Goal: Information Seeking & Learning: Learn about a topic

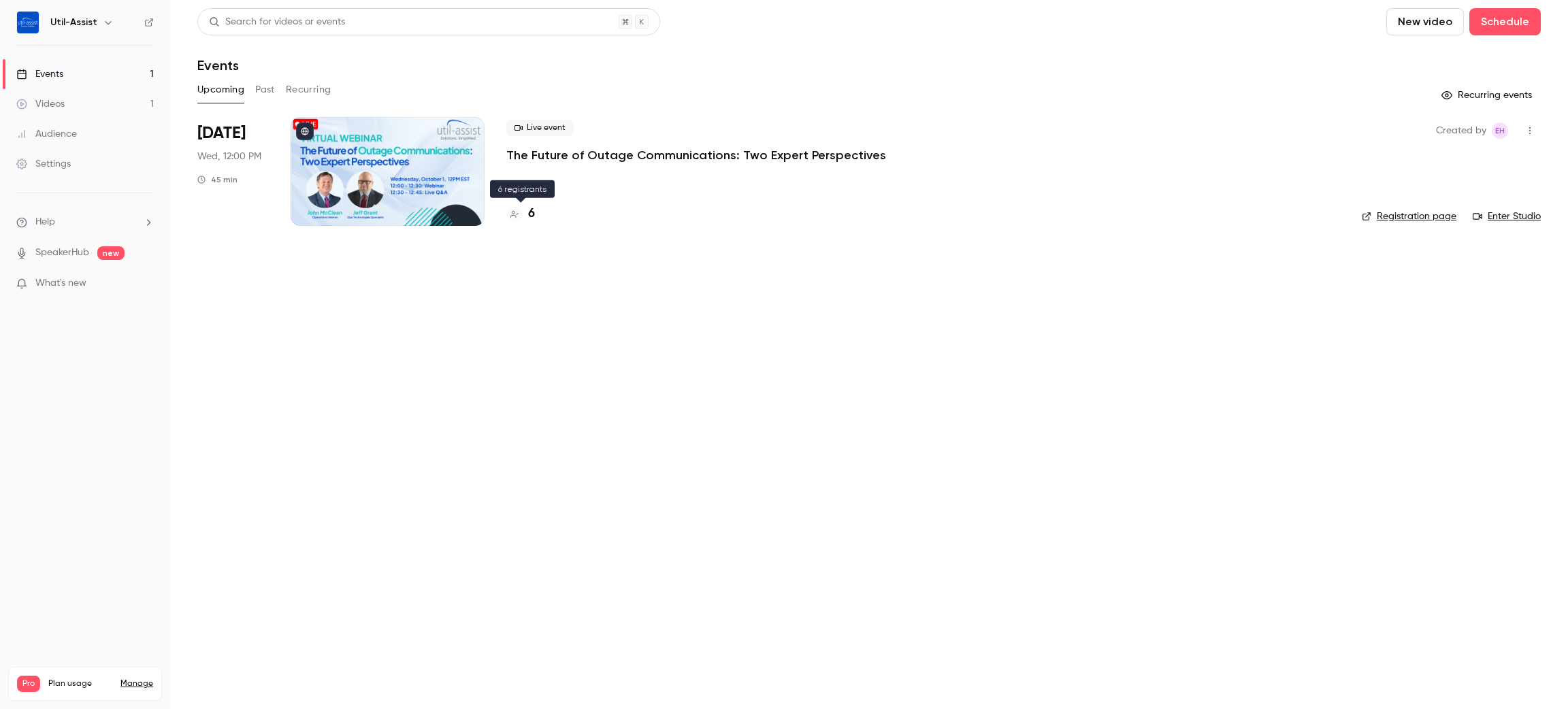
click at [532, 212] on h4 "6" at bounding box center [532, 214] width 7 height 18
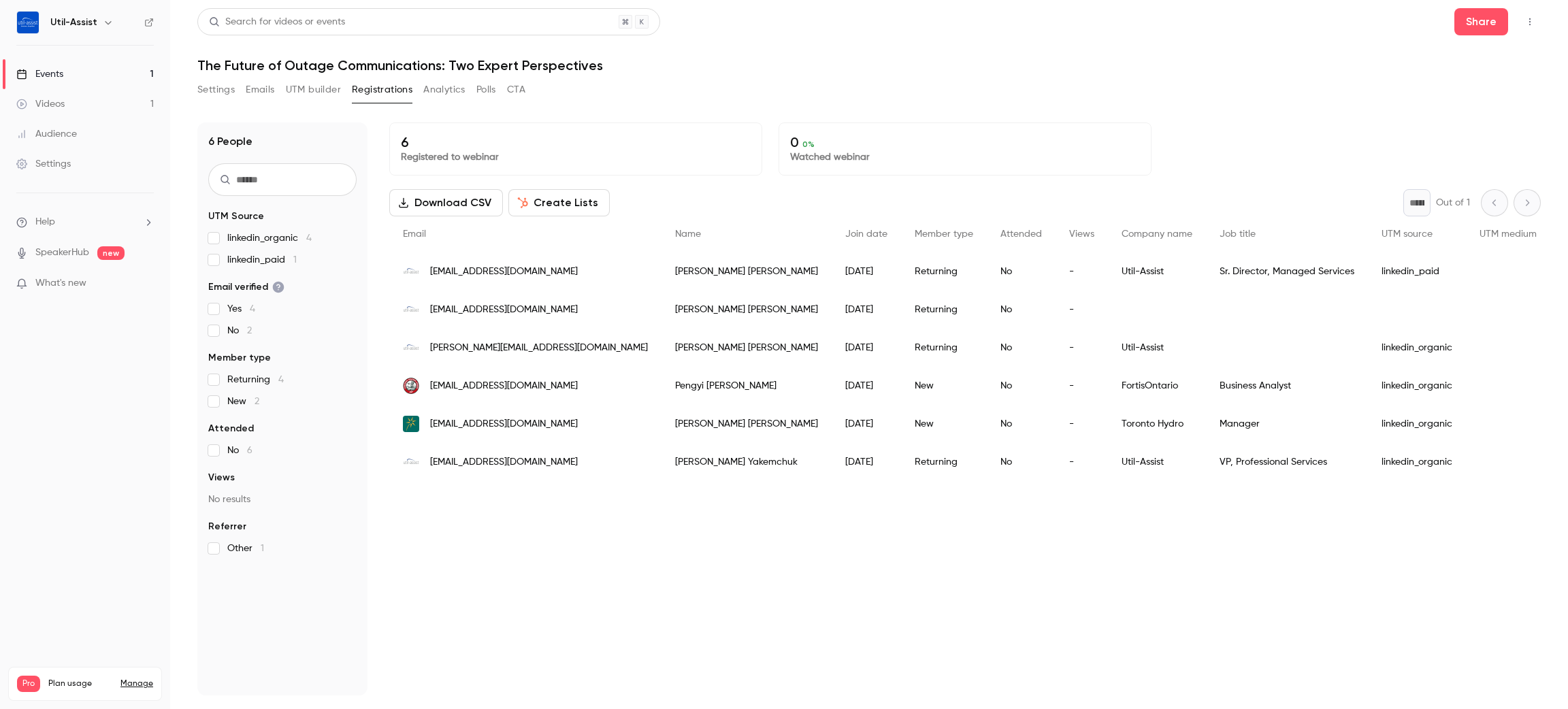
click at [711, 59] on h1 "The Future of Outage Communications: Two Expert Perspectives" at bounding box center [869, 66] width 1344 height 17
click at [424, 96] on button "Analytics" at bounding box center [444, 90] width 42 height 22
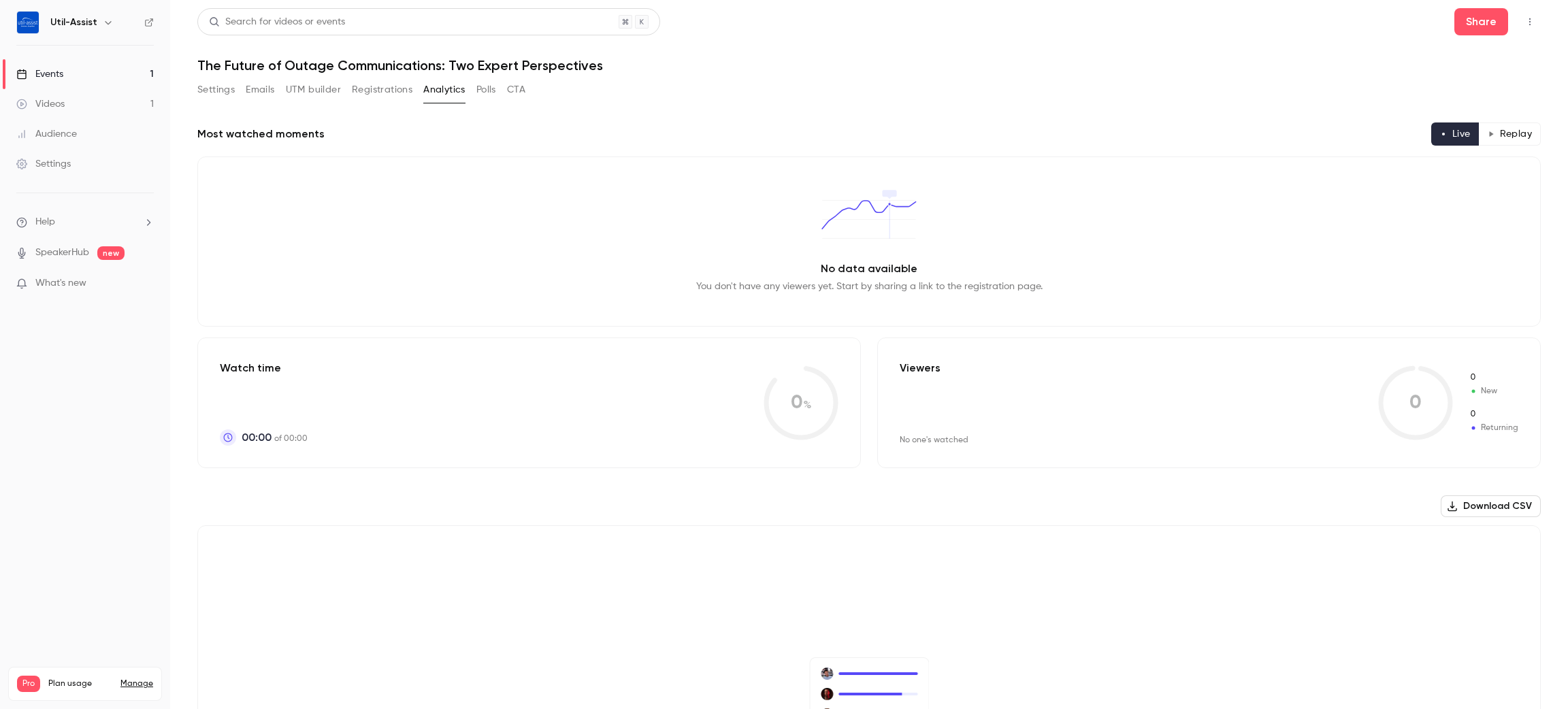
click at [481, 90] on button "Polls" at bounding box center [486, 90] width 20 height 22
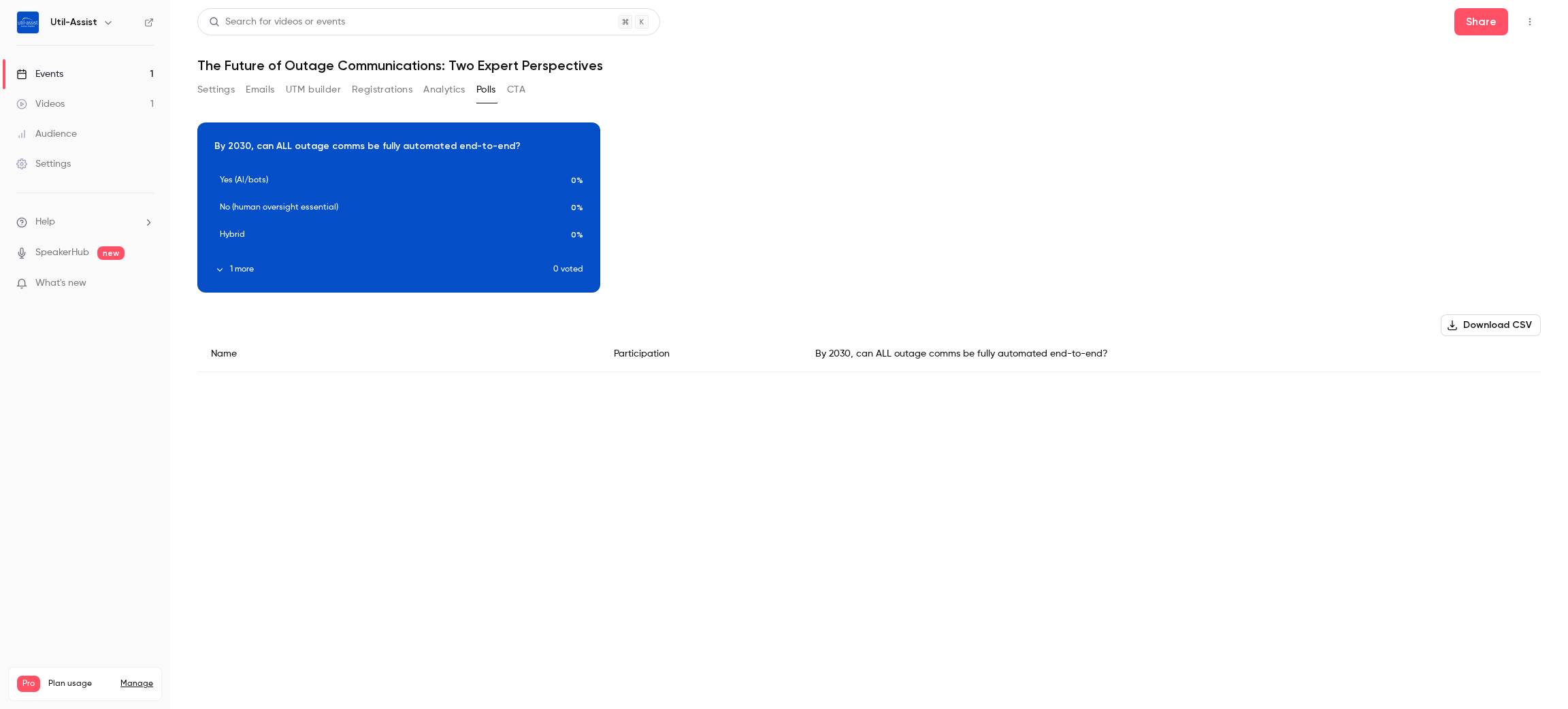
click at [252, 269] on button "1 more" at bounding box center [384, 269] width 339 height 12
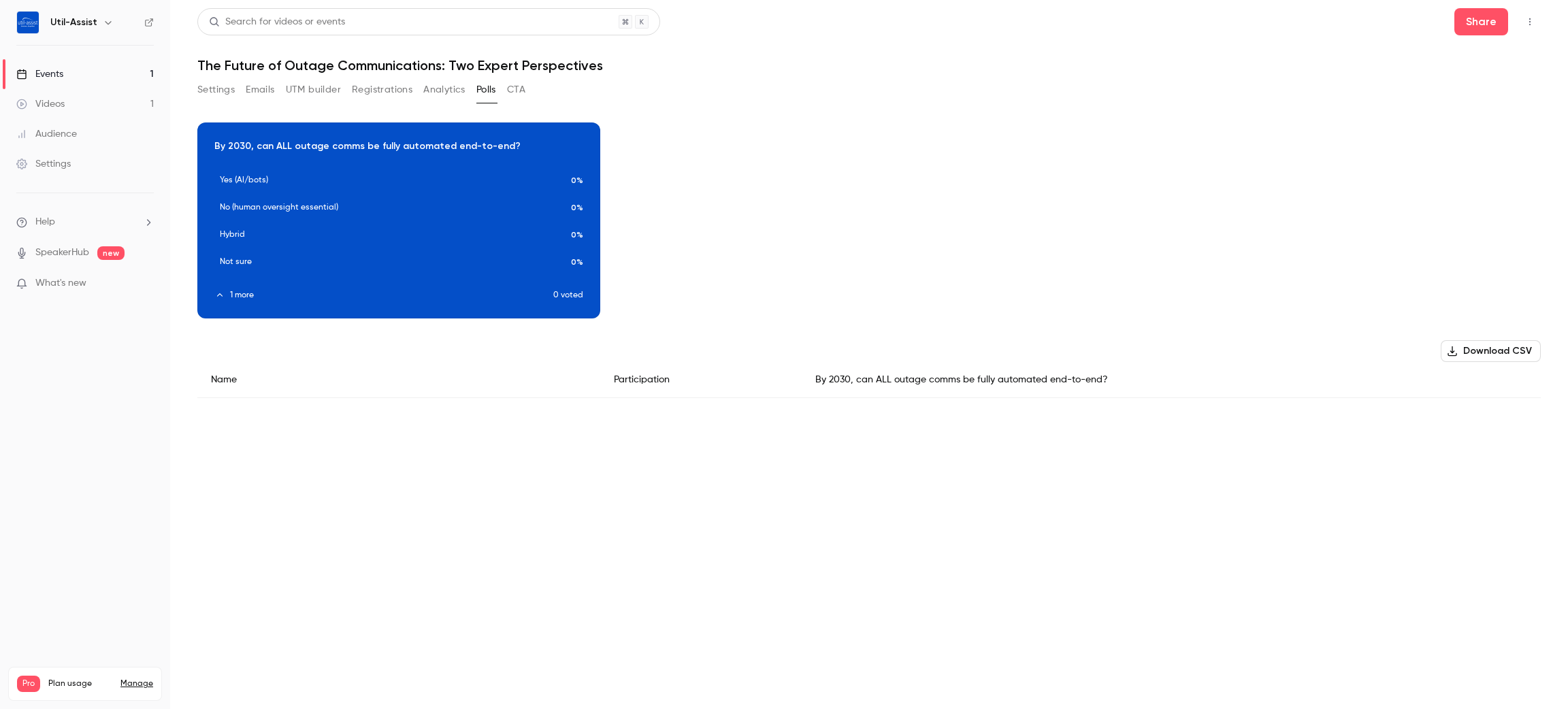
click at [521, 81] on button "CTA" at bounding box center [516, 90] width 18 height 22
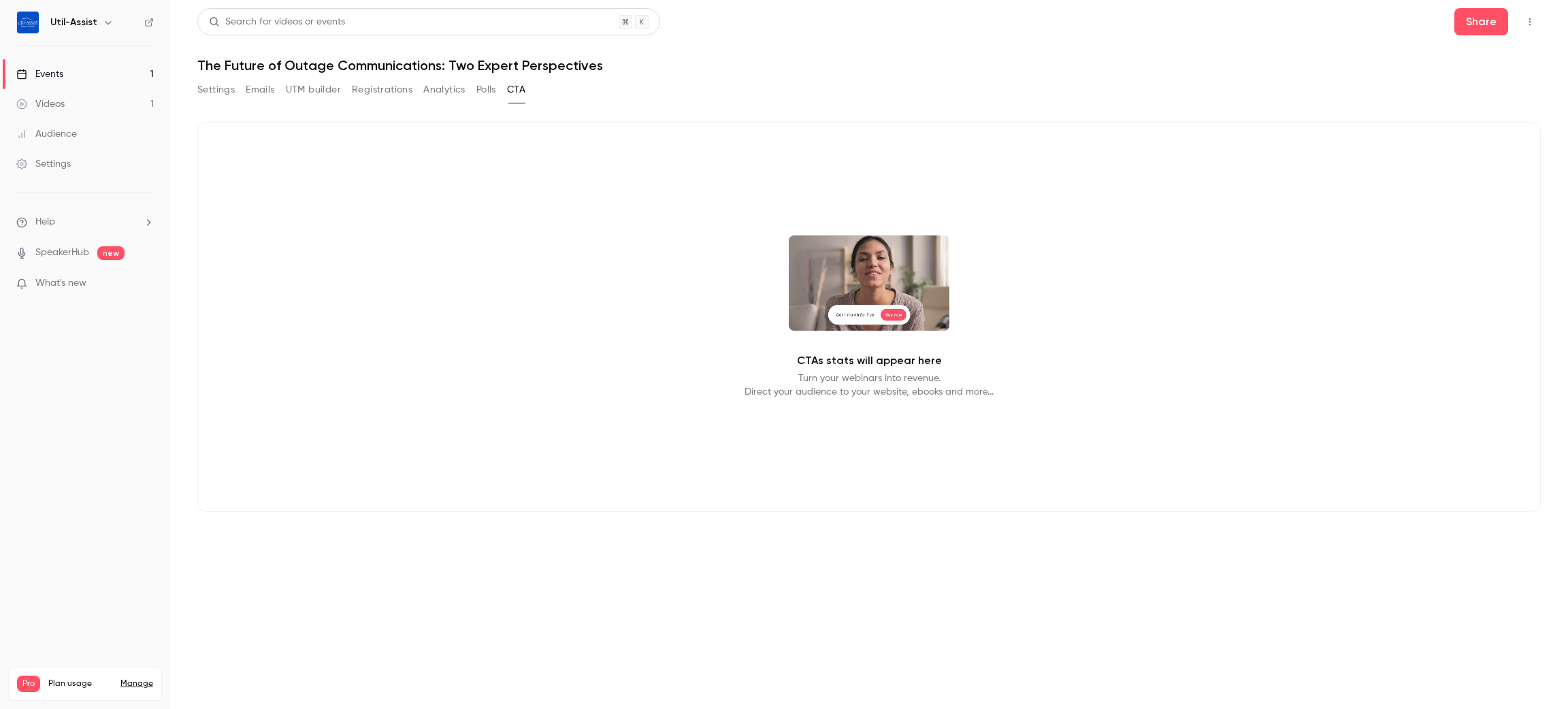
click at [226, 94] on button "Settings" at bounding box center [216, 90] width 37 height 22
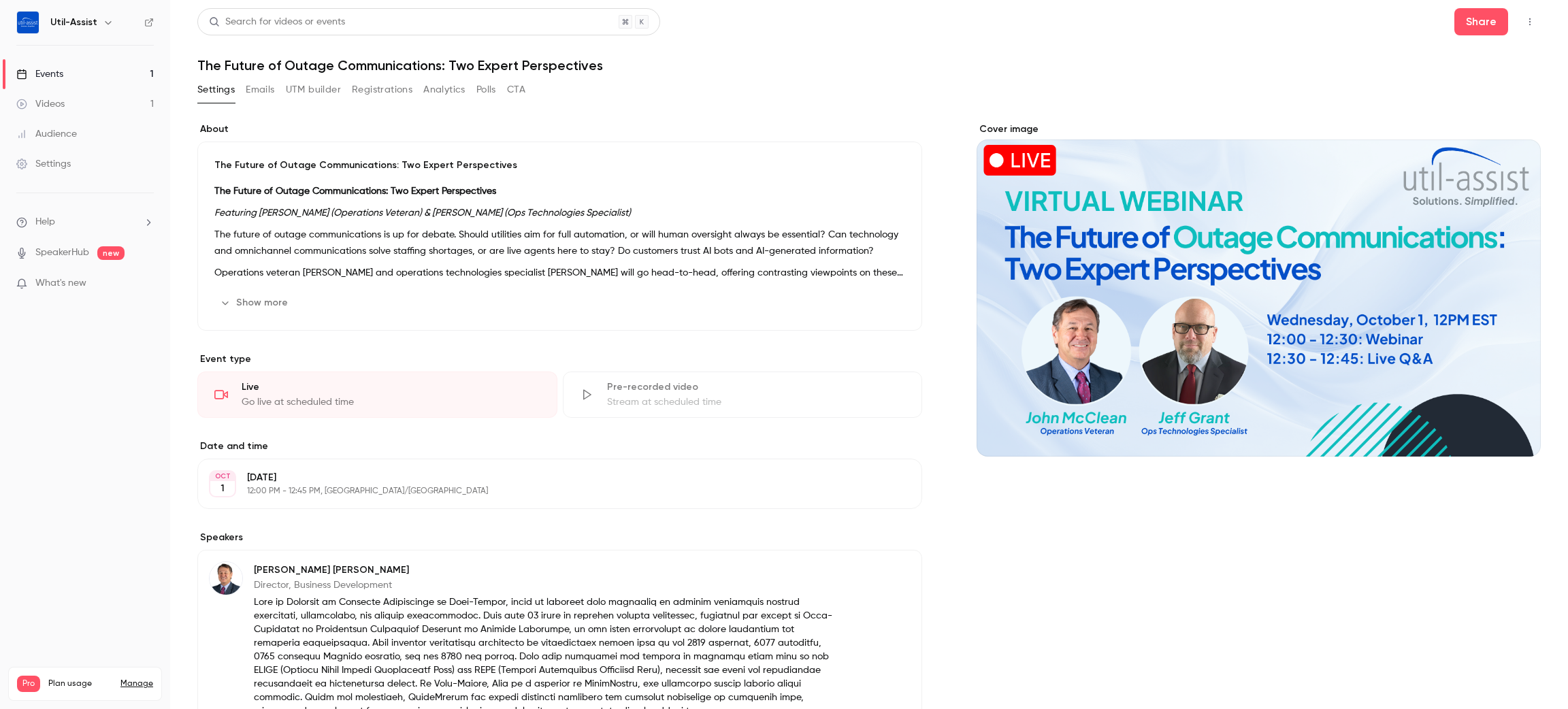
click at [1069, 608] on div "Cover image" at bounding box center [1258, 557] width 564 height 870
click at [79, 70] on link "Events 1" at bounding box center [85, 74] width 170 height 30
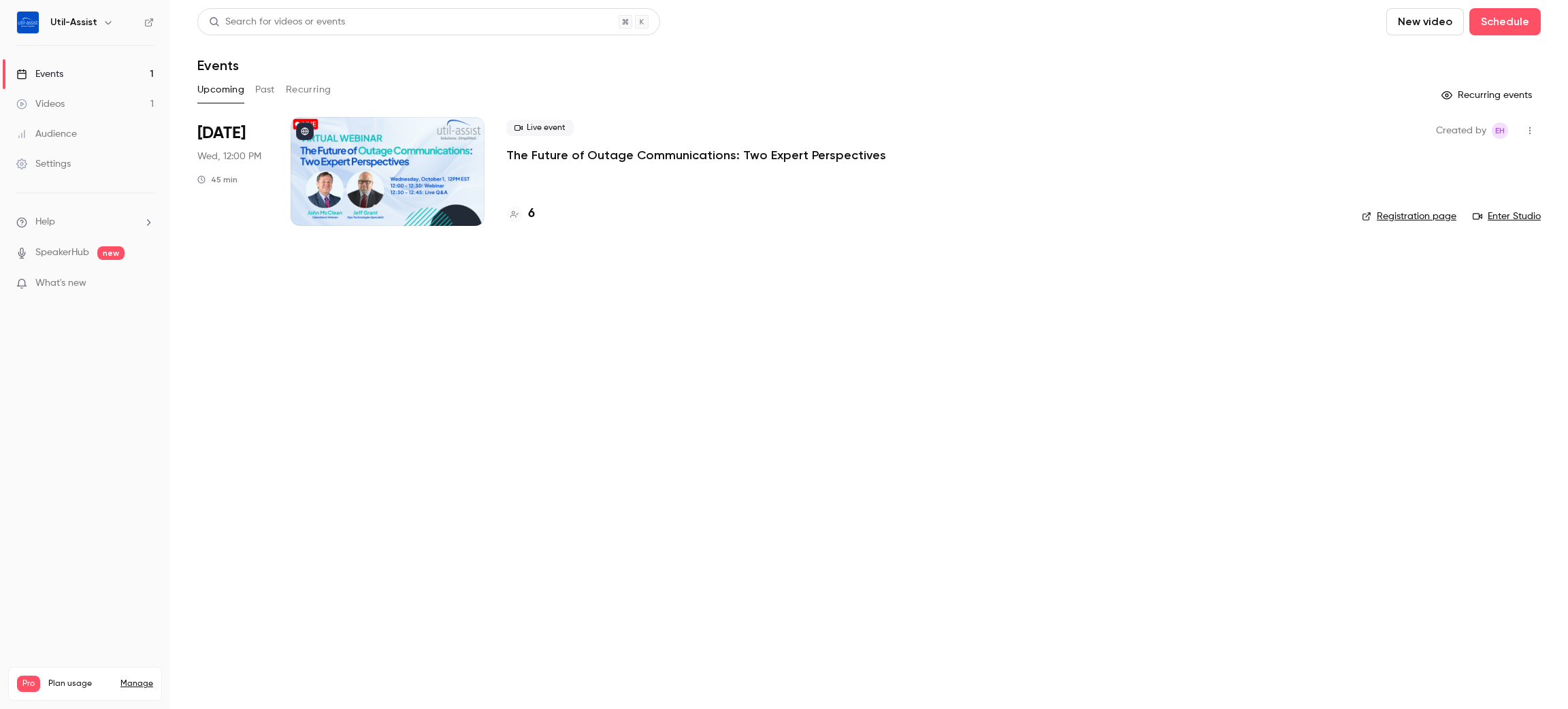
click at [578, 401] on main "Search for videos or events New video Schedule Events Upcoming Past Recurring R…" at bounding box center [869, 354] width 1398 height 709
click at [1522, 215] on link "Enter Studio" at bounding box center [1507, 216] width 68 height 13
click at [1243, 574] on main "Search for videos or events New video Schedule Events Upcoming Past Recurring R…" at bounding box center [869, 354] width 1398 height 709
